Goal: Find specific page/section: Find specific page/section

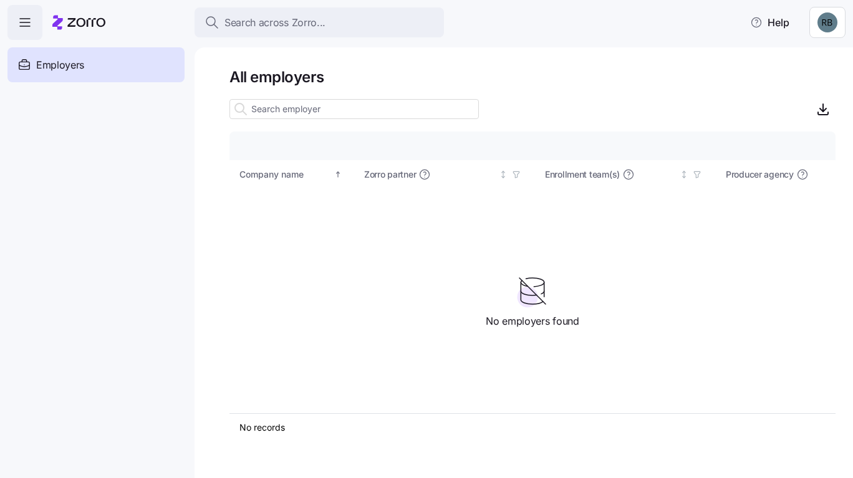
click at [132, 60] on div "Employers" at bounding box center [95, 64] width 177 height 35
drag, startPoint x: 650, startPoint y: 2, endPoint x: 556, endPoint y: 31, distance: 98.3
click at [556, 31] on div "Search across Zorro... Help" at bounding box center [426, 22] width 838 height 35
